Goal: Task Accomplishment & Management: Manage account settings

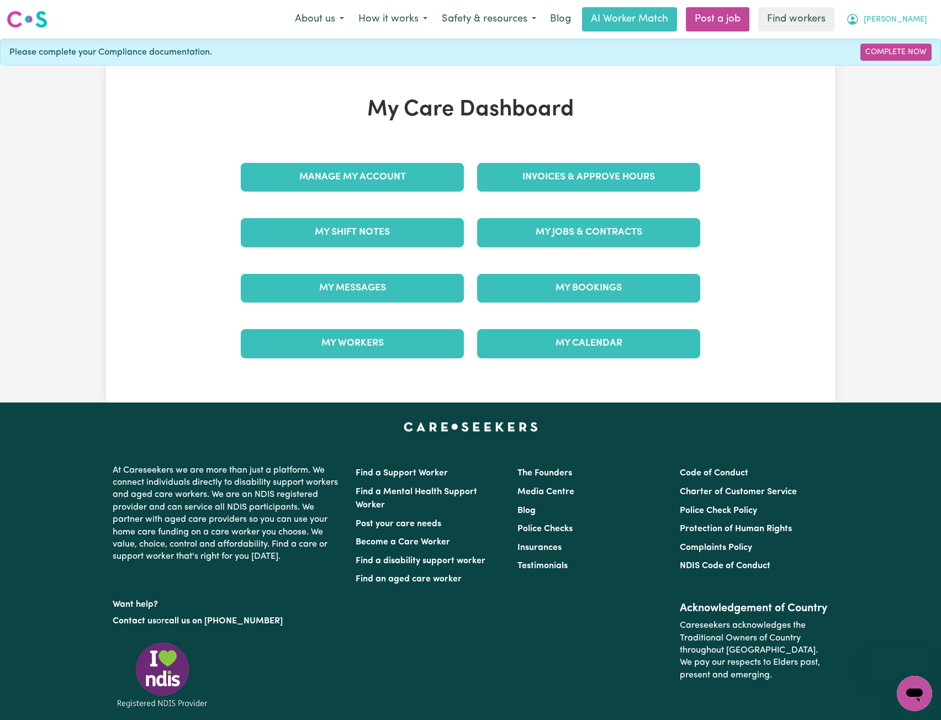
click at [908, 13] on button "[PERSON_NAME]" at bounding box center [887, 19] width 96 height 23
click at [871, 56] on link "Logout" at bounding box center [890, 63] width 87 height 21
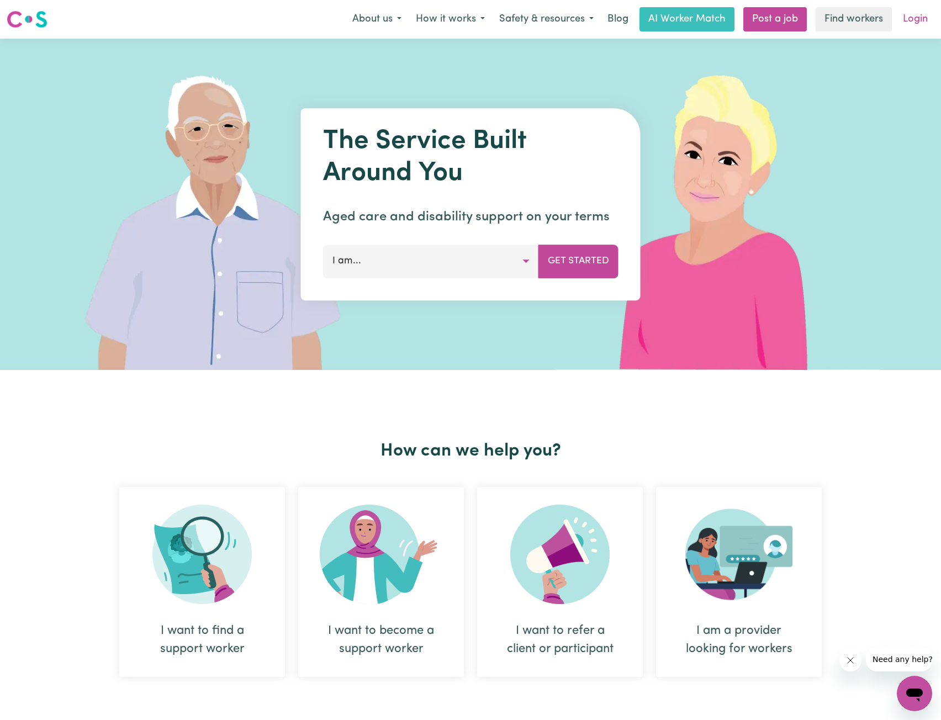
click at [909, 17] on link "Login" at bounding box center [916, 19] width 38 height 24
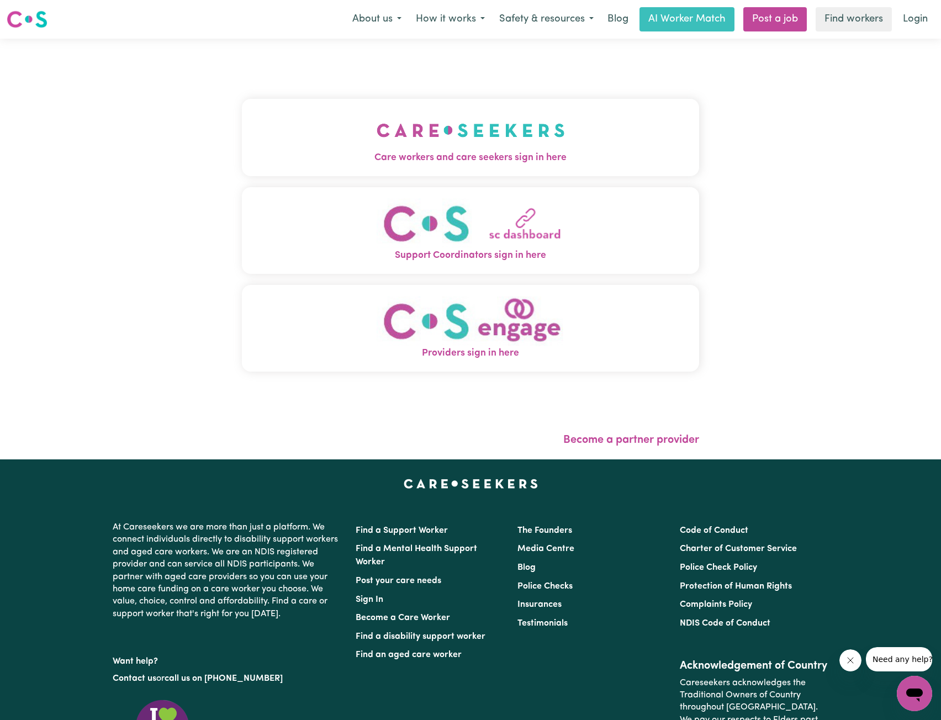
click at [423, 129] on button "Care workers and care seekers sign in here" at bounding box center [470, 137] width 457 height 77
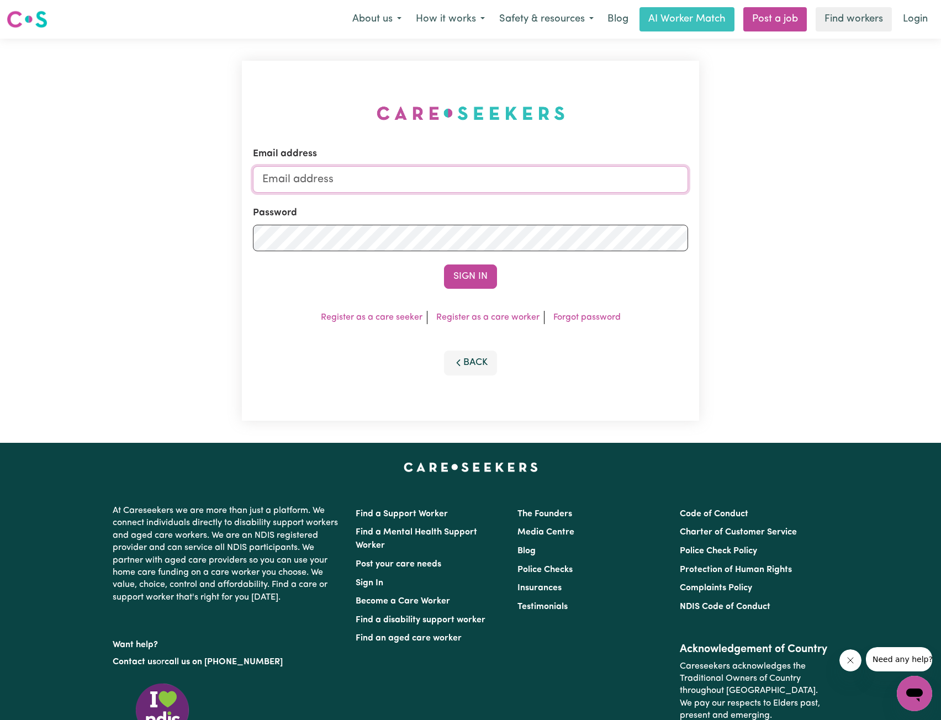
click at [453, 182] on input "Email address" at bounding box center [470, 179] width 435 height 27
drag, startPoint x: 320, startPoint y: 183, endPoint x: 554, endPoint y: 196, distance: 234.0
click at [553, 196] on form "Email address [EMAIL_ADDRESS][PERSON_NAME][DOMAIN_NAME] Password Sign In" at bounding box center [470, 218] width 435 height 142
type input "[EMAIL_ADDRESS][DOMAIN_NAME]"
click at [457, 277] on button "Sign In" at bounding box center [470, 277] width 53 height 24
